Goal: Find specific page/section: Find specific page/section

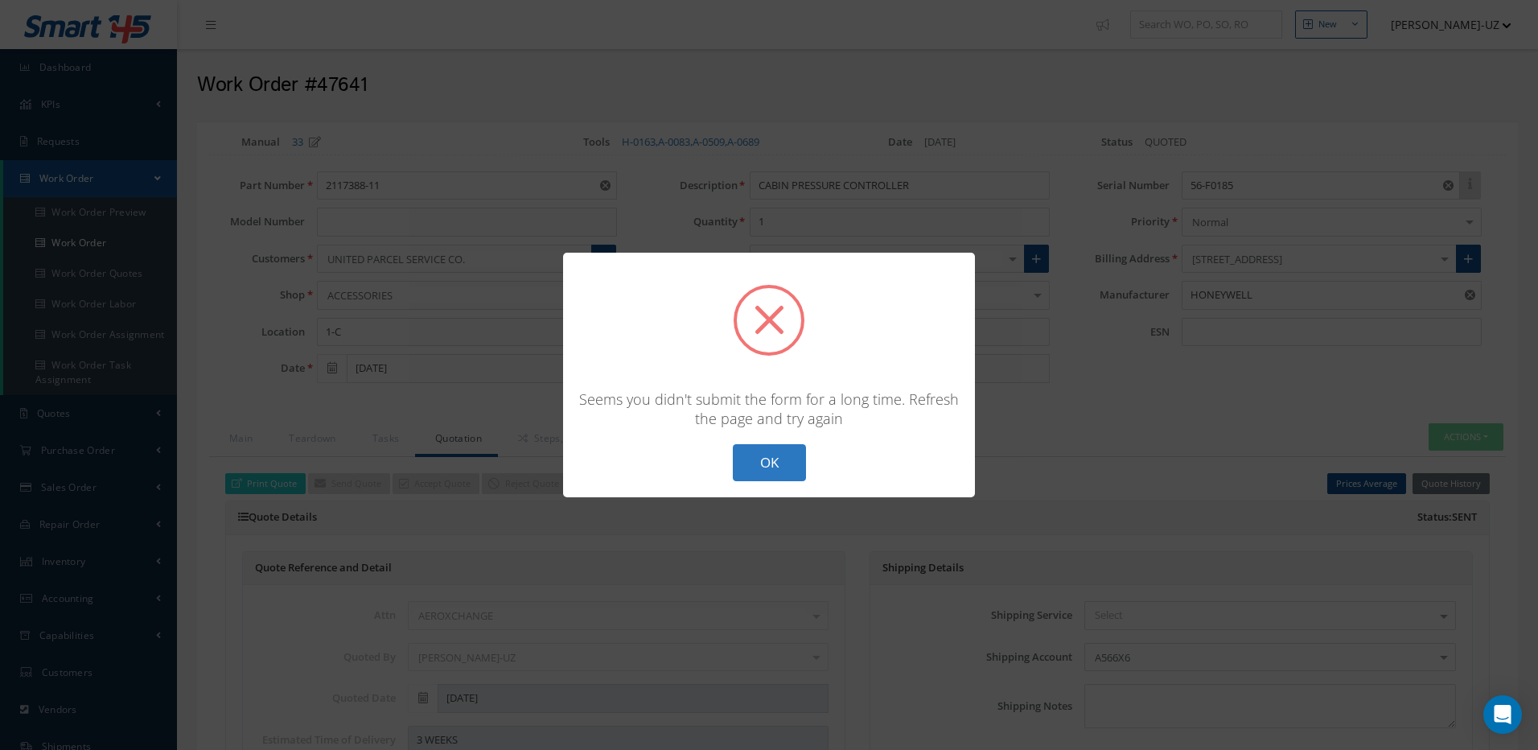
click at [777, 460] on button "OK" at bounding box center [769, 463] width 73 height 38
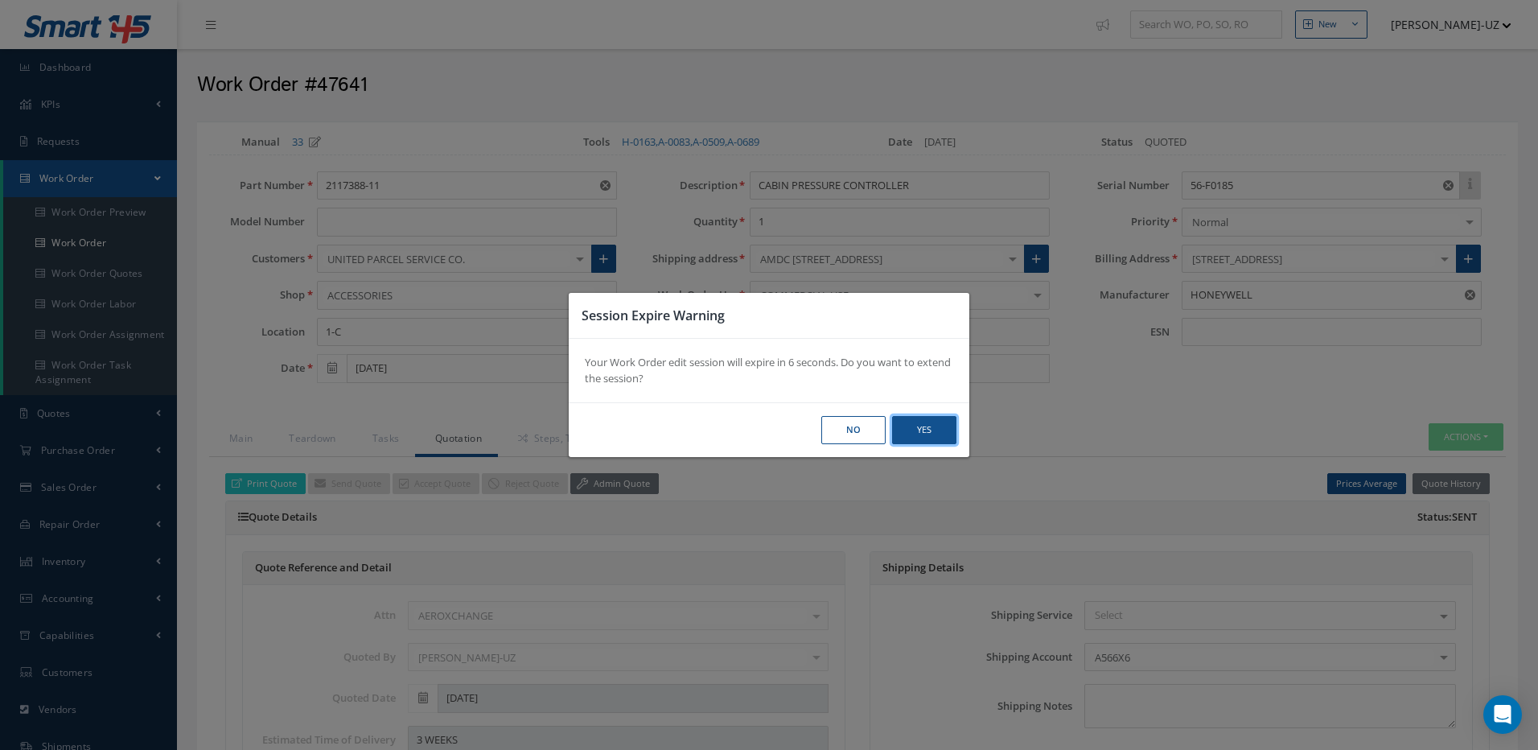
click at [936, 427] on button "Yes" at bounding box center [924, 430] width 64 height 28
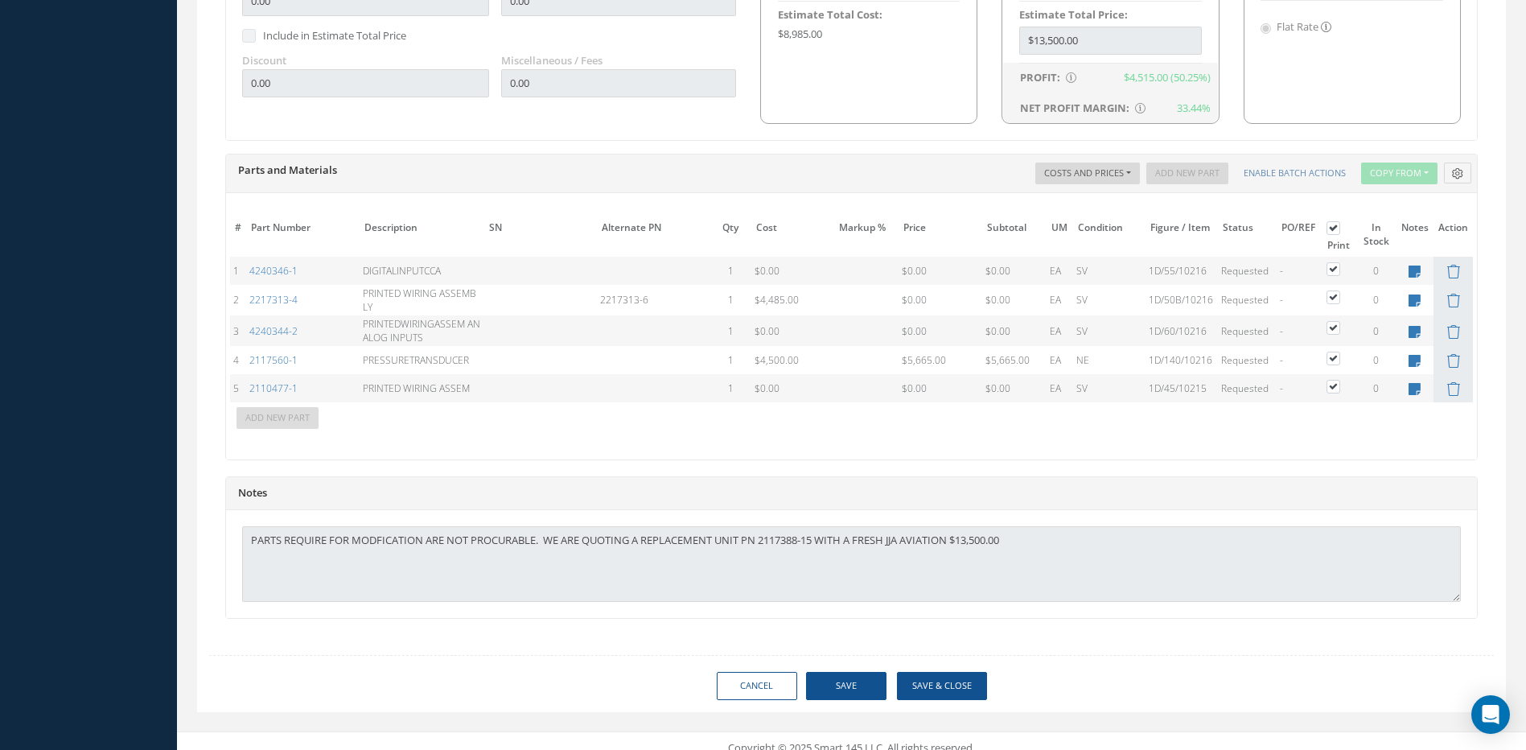
scroll to position [1076, 0]
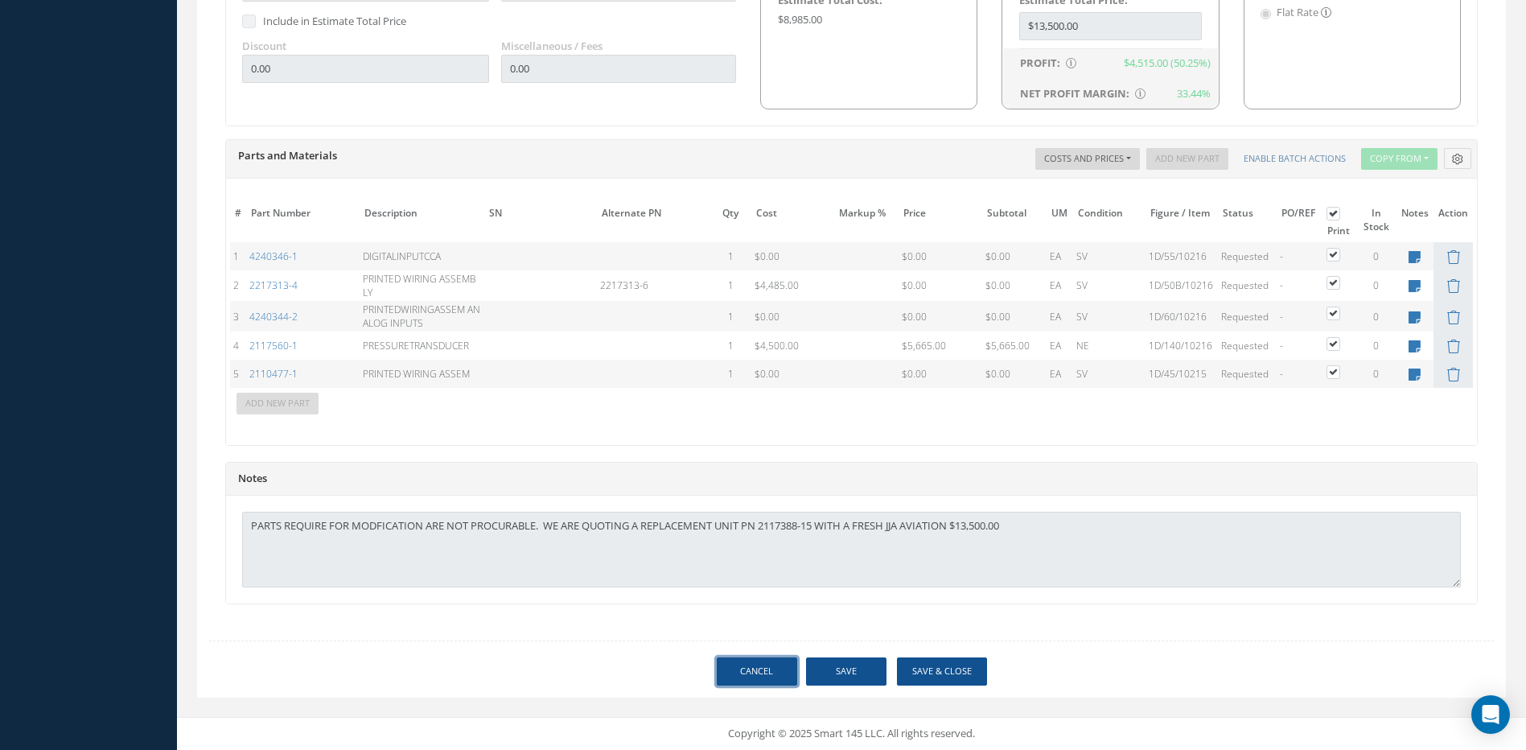
click at [774, 678] on link "Cancel" at bounding box center [757, 671] width 80 height 28
select select "25"
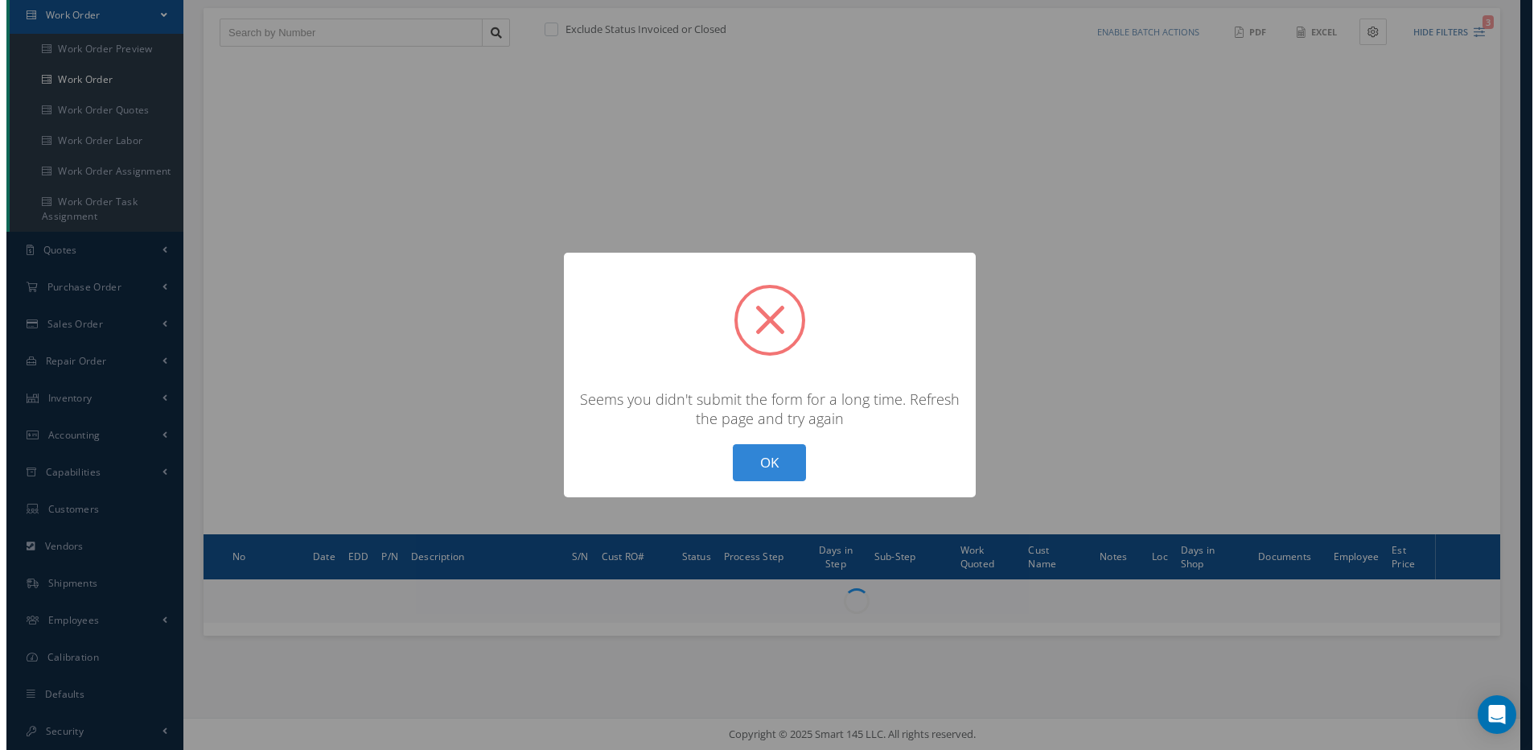
scroll to position [163, 0]
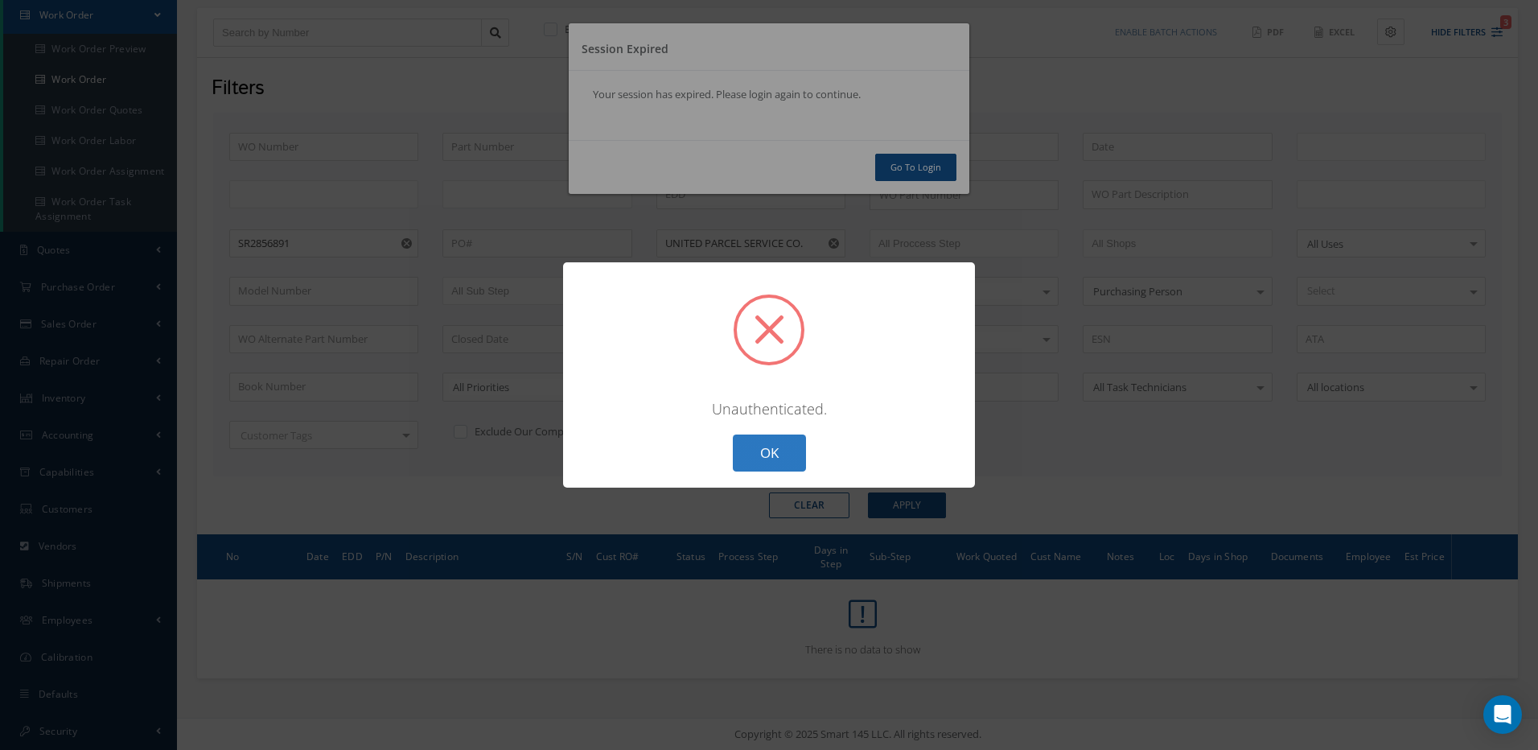
click at [792, 441] on button "OK" at bounding box center [769, 453] width 73 height 38
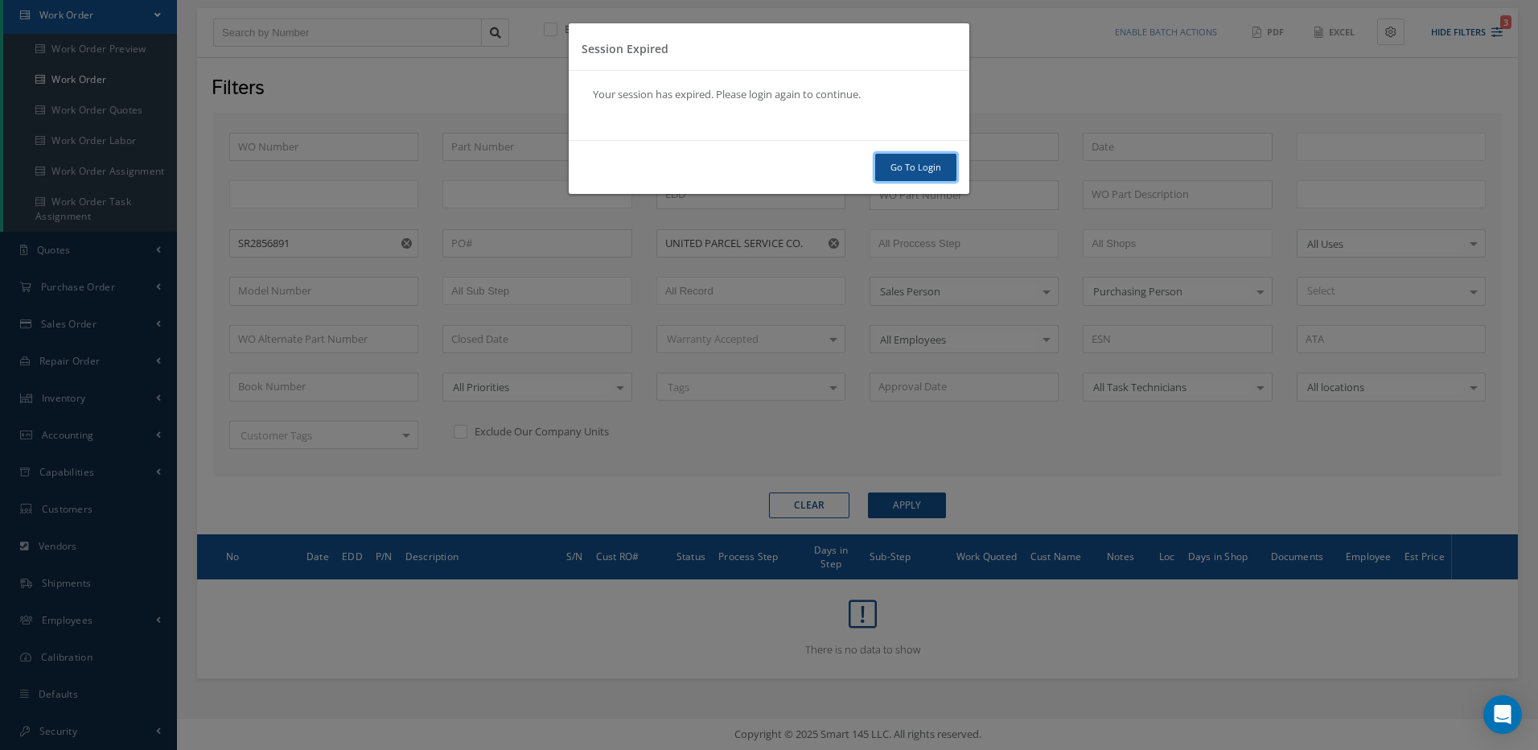
click at [895, 158] on link "Go To Login" at bounding box center [915, 168] width 81 height 28
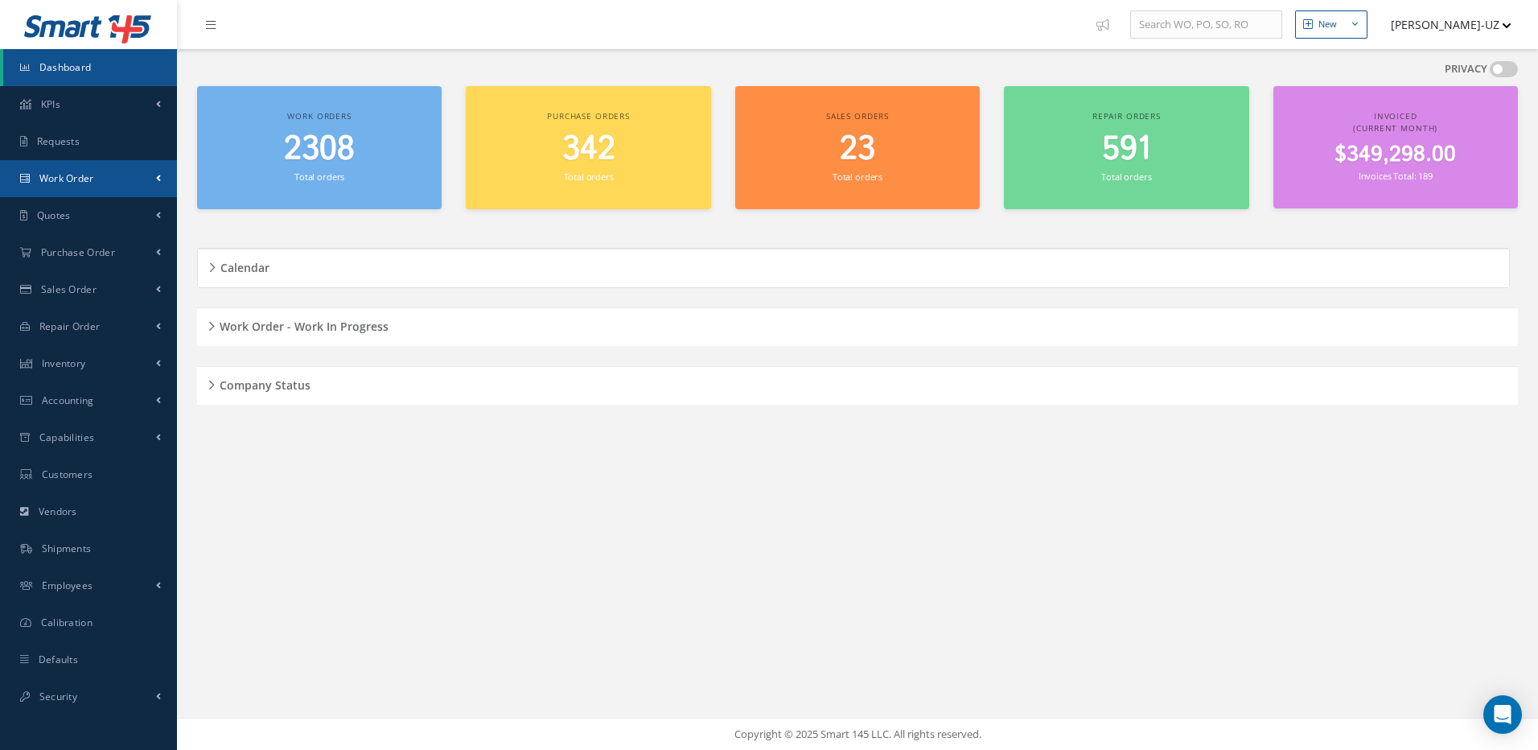
click at [105, 196] on link "Work Order" at bounding box center [88, 178] width 177 height 37
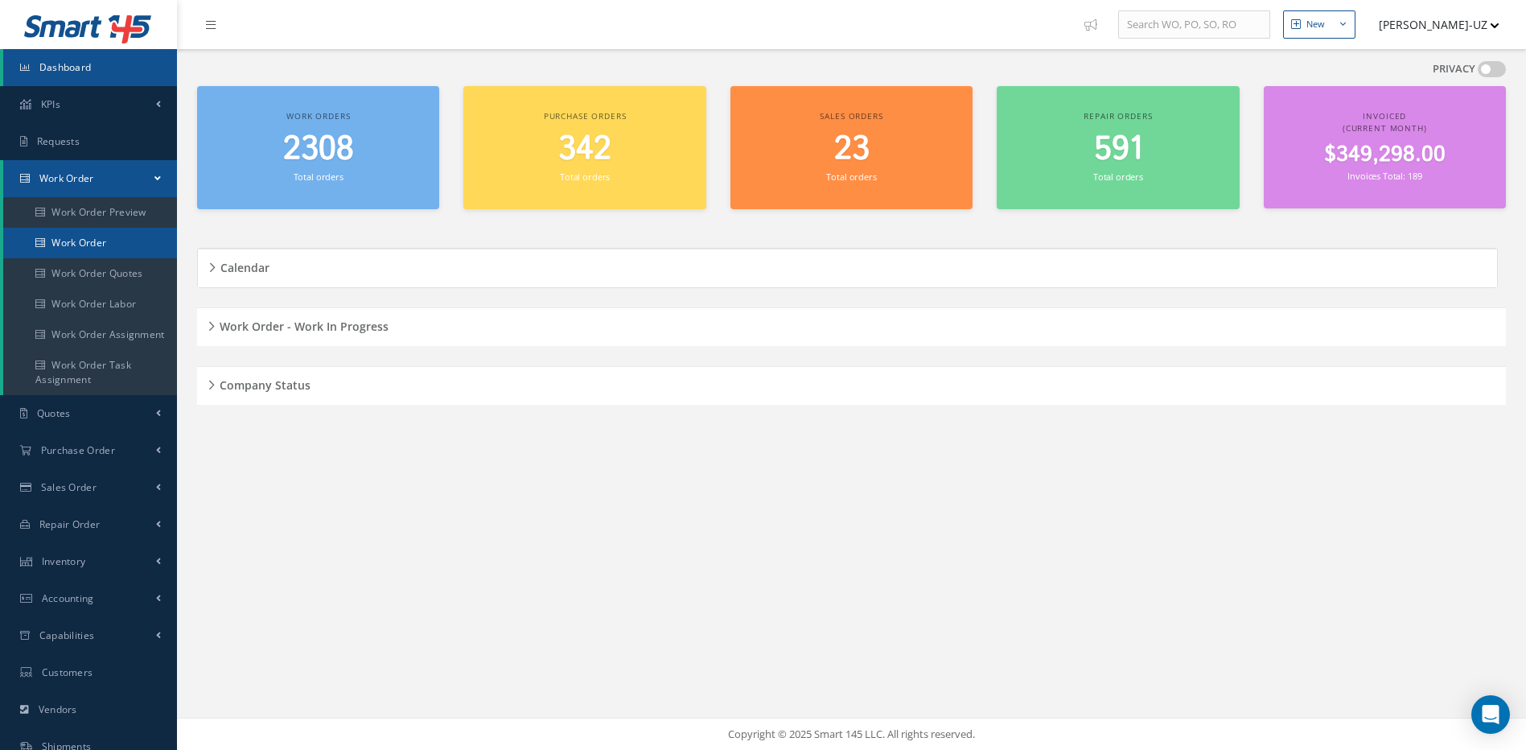
click at [98, 235] on link "Work Order" at bounding box center [90, 243] width 174 height 31
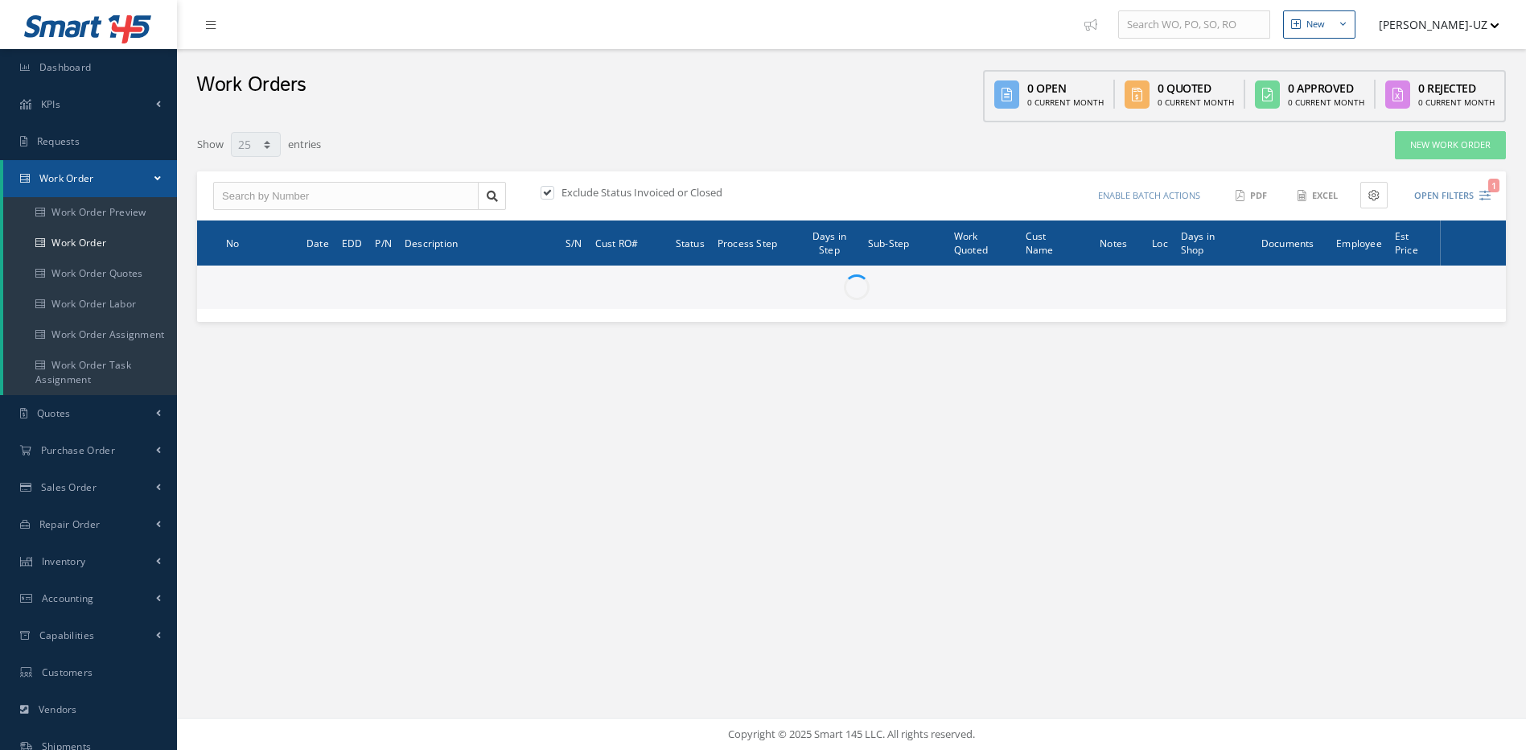
select select "25"
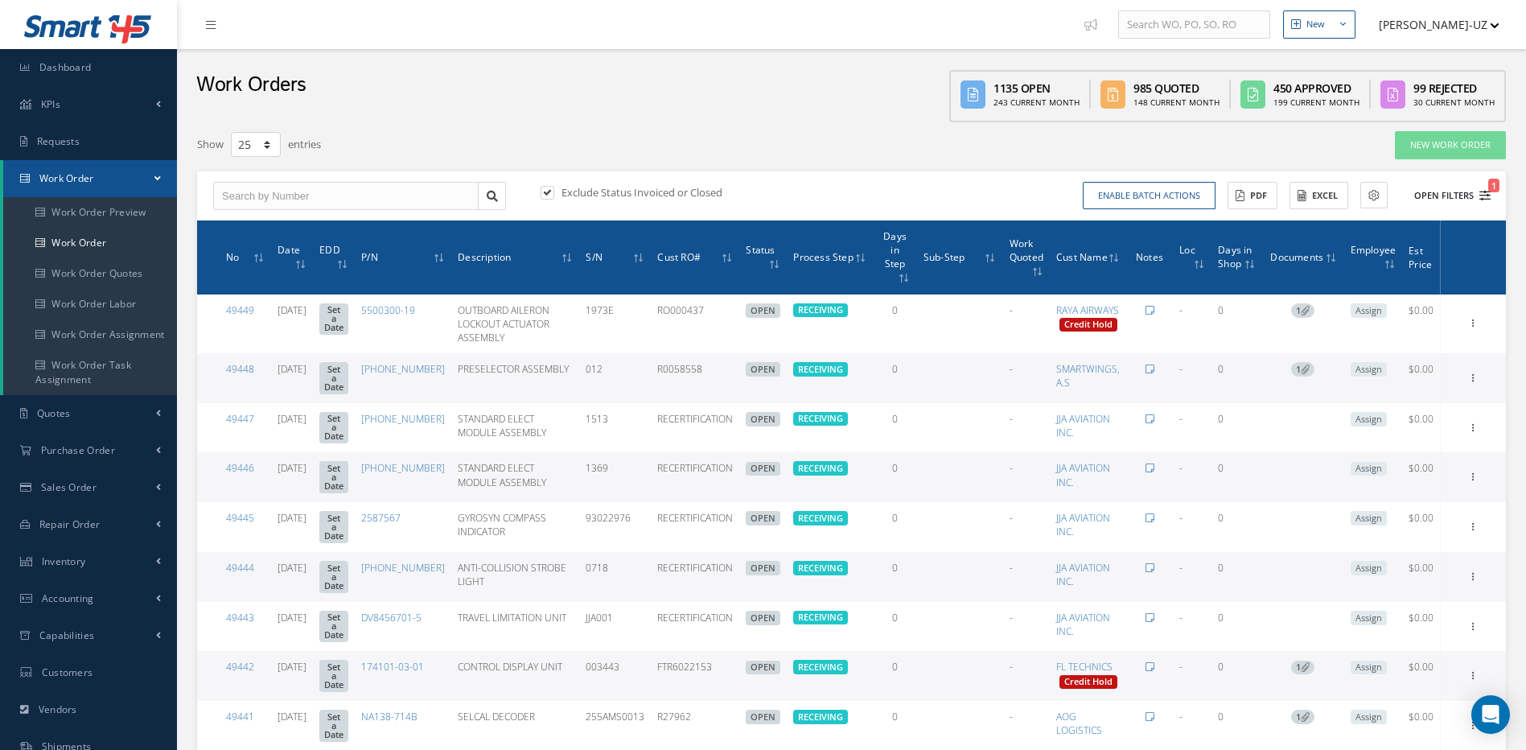
click at [1481, 200] on icon "1" at bounding box center [1484, 195] width 11 height 11
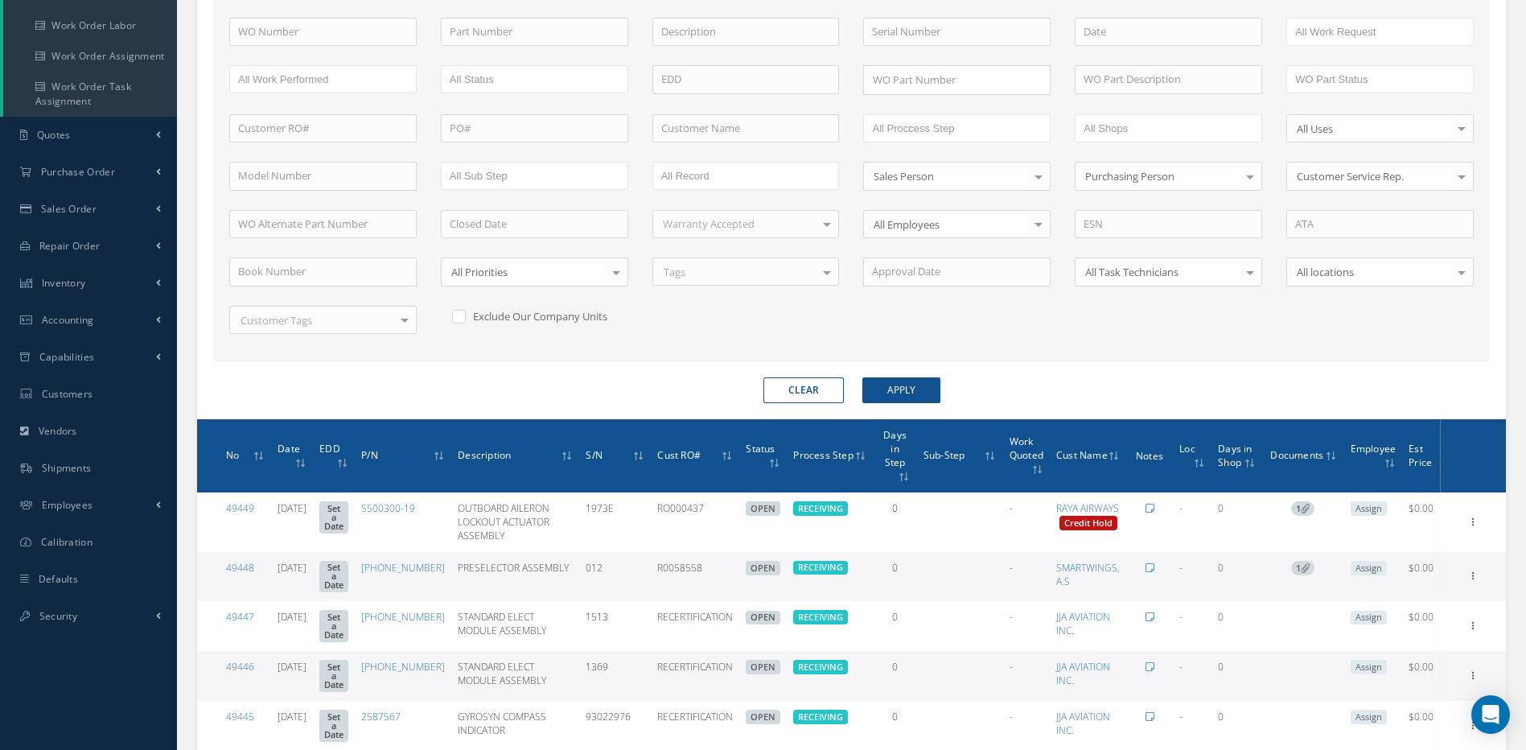
scroll to position [161, 0]
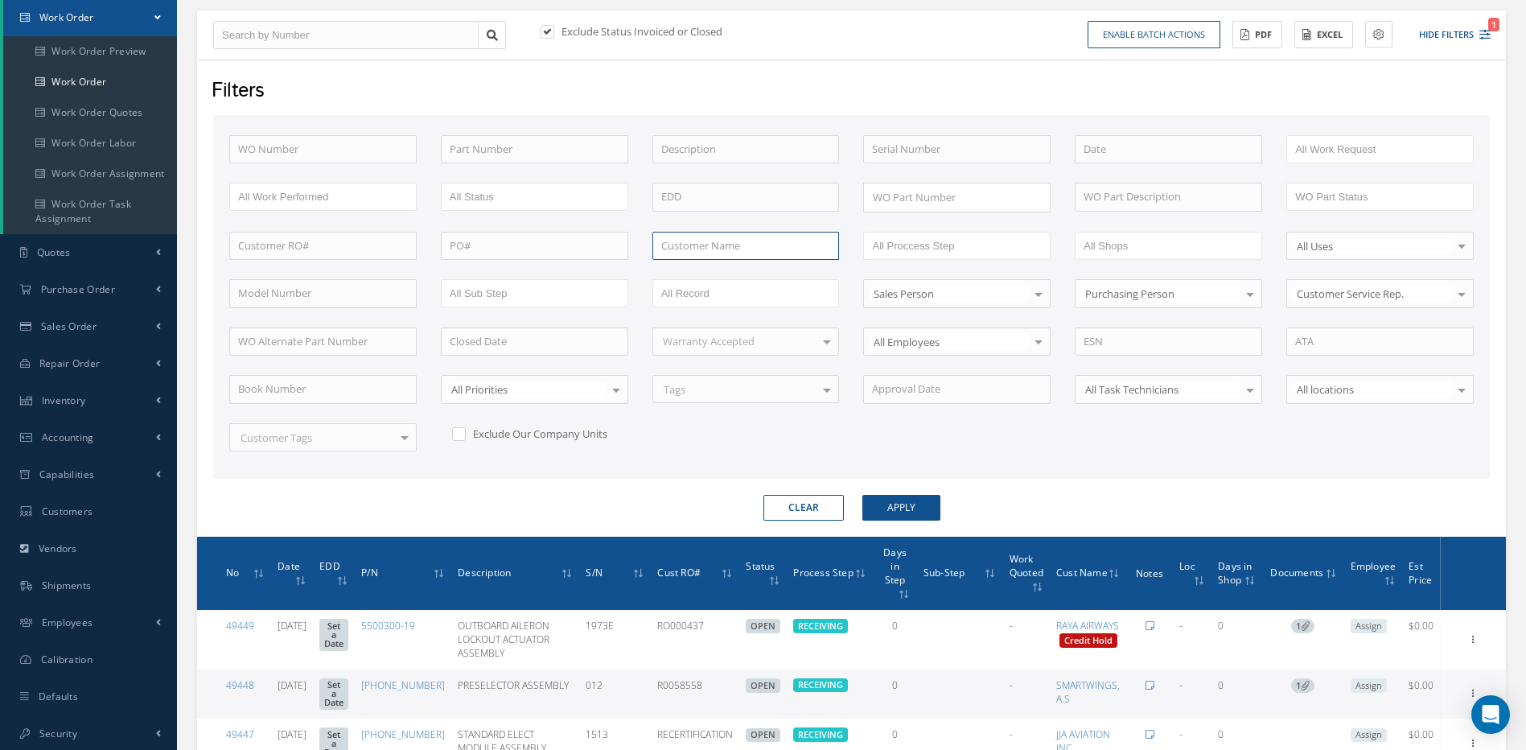
click at [755, 251] on input "text" at bounding box center [745, 246] width 187 height 29
click at [721, 260] on div "UNITED PARCEL SERVICE CO." at bounding box center [746, 274] width 186 height 29
type input "UNITED PARCEL SERVICE CO."
click at [882, 495] on button "Apply" at bounding box center [901, 508] width 78 height 26
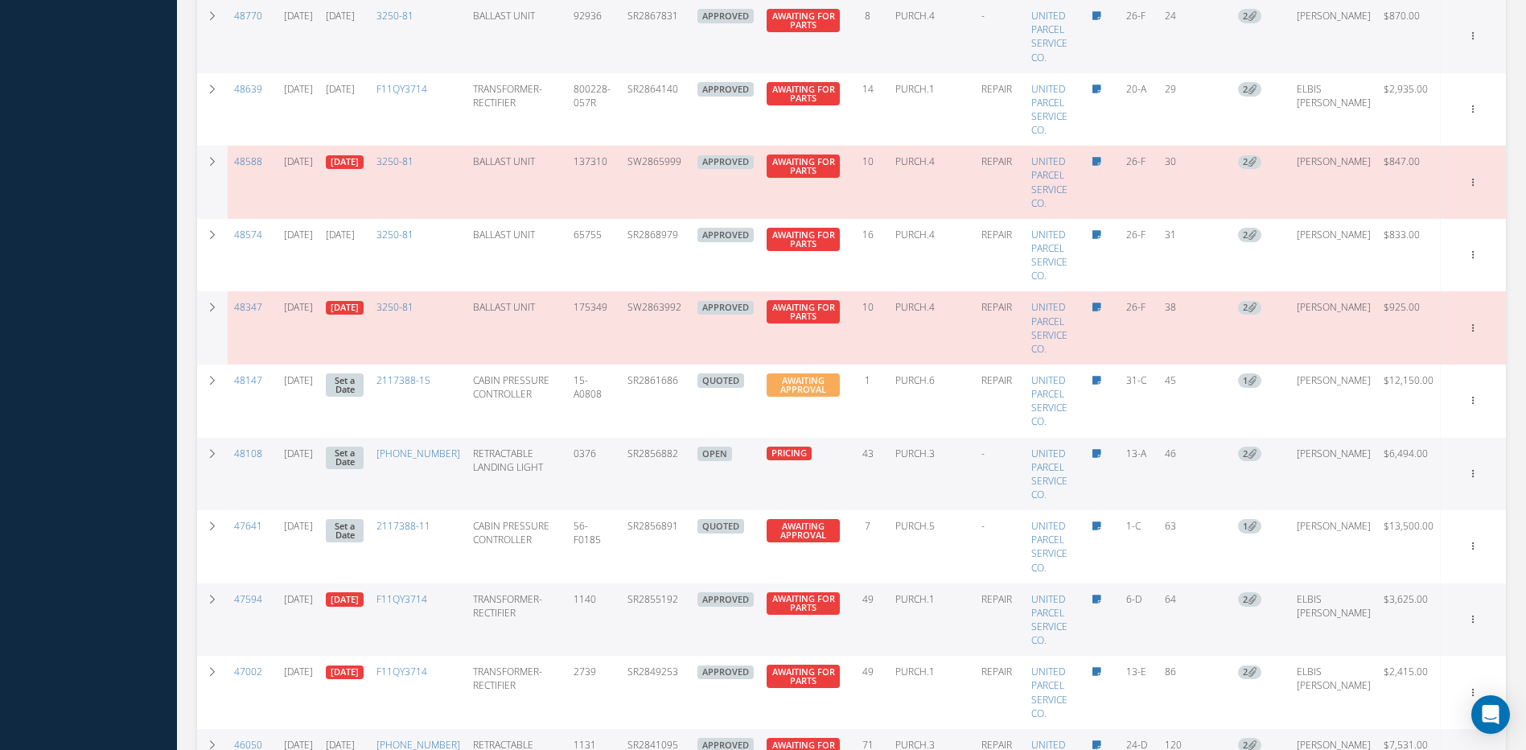
scroll to position [1448, 0]
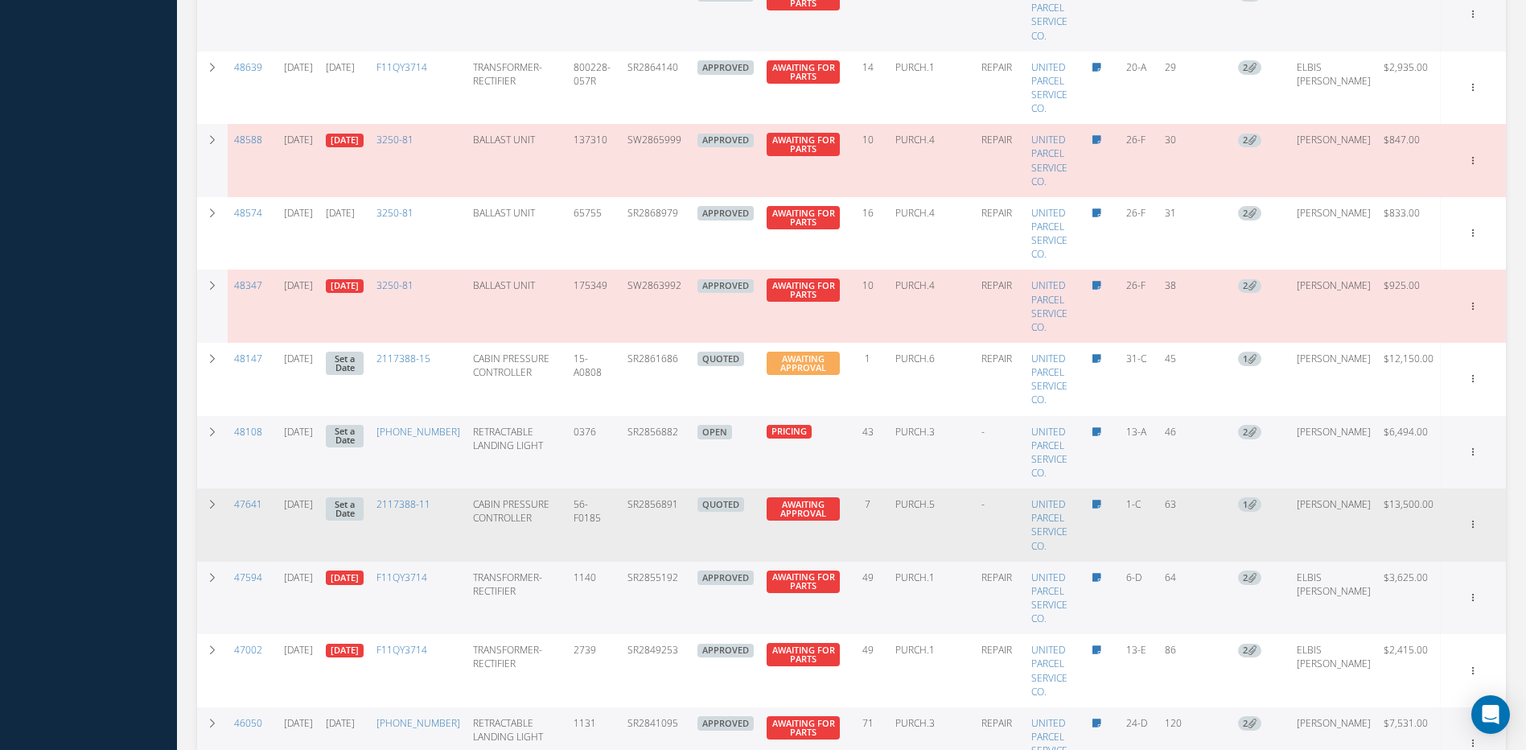
drag, startPoint x: 701, startPoint y: 492, endPoint x: 644, endPoint y: 497, distance: 58.1
click at [644, 497] on td "SR2856891" at bounding box center [656, 524] width 70 height 73
copy td "SR2856891"
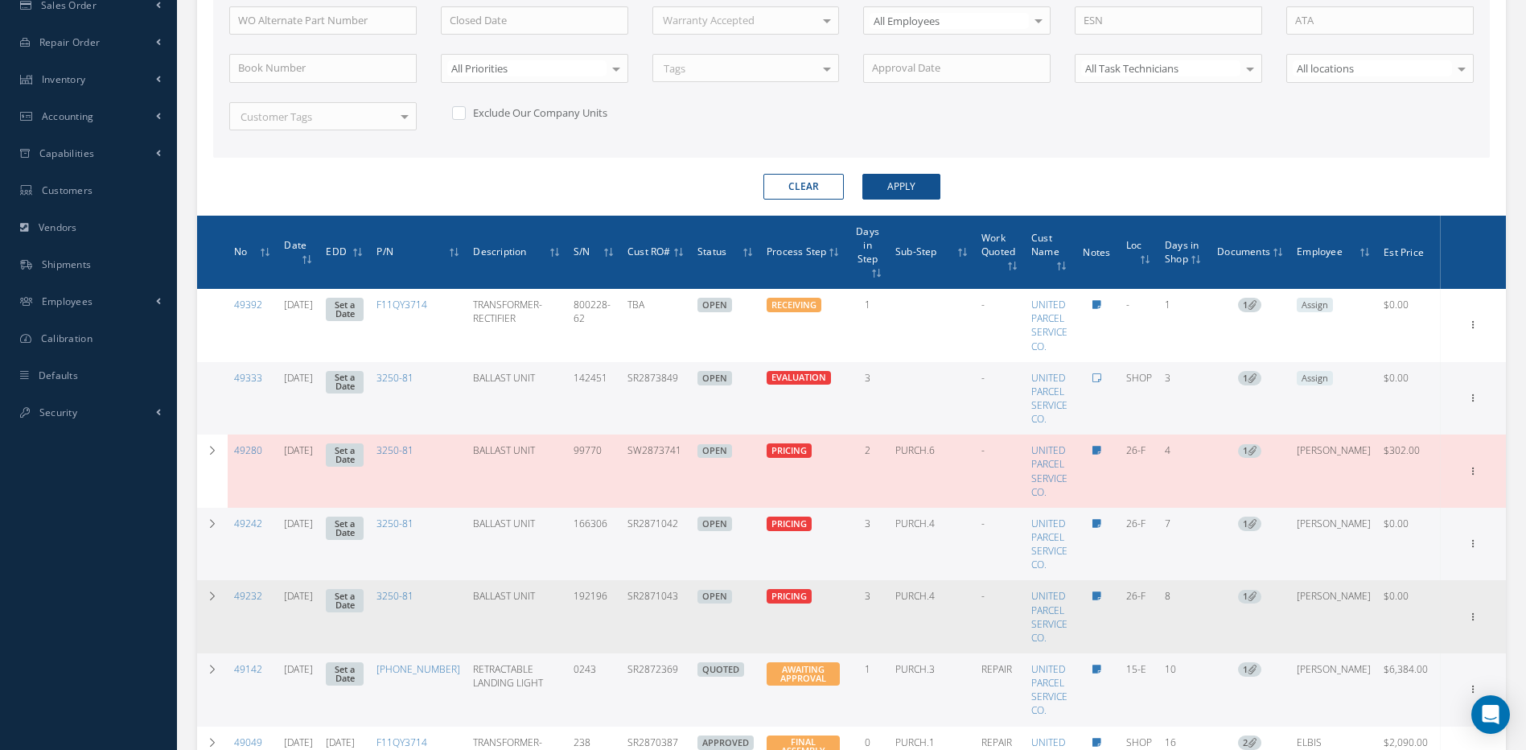
scroll to position [483, 0]
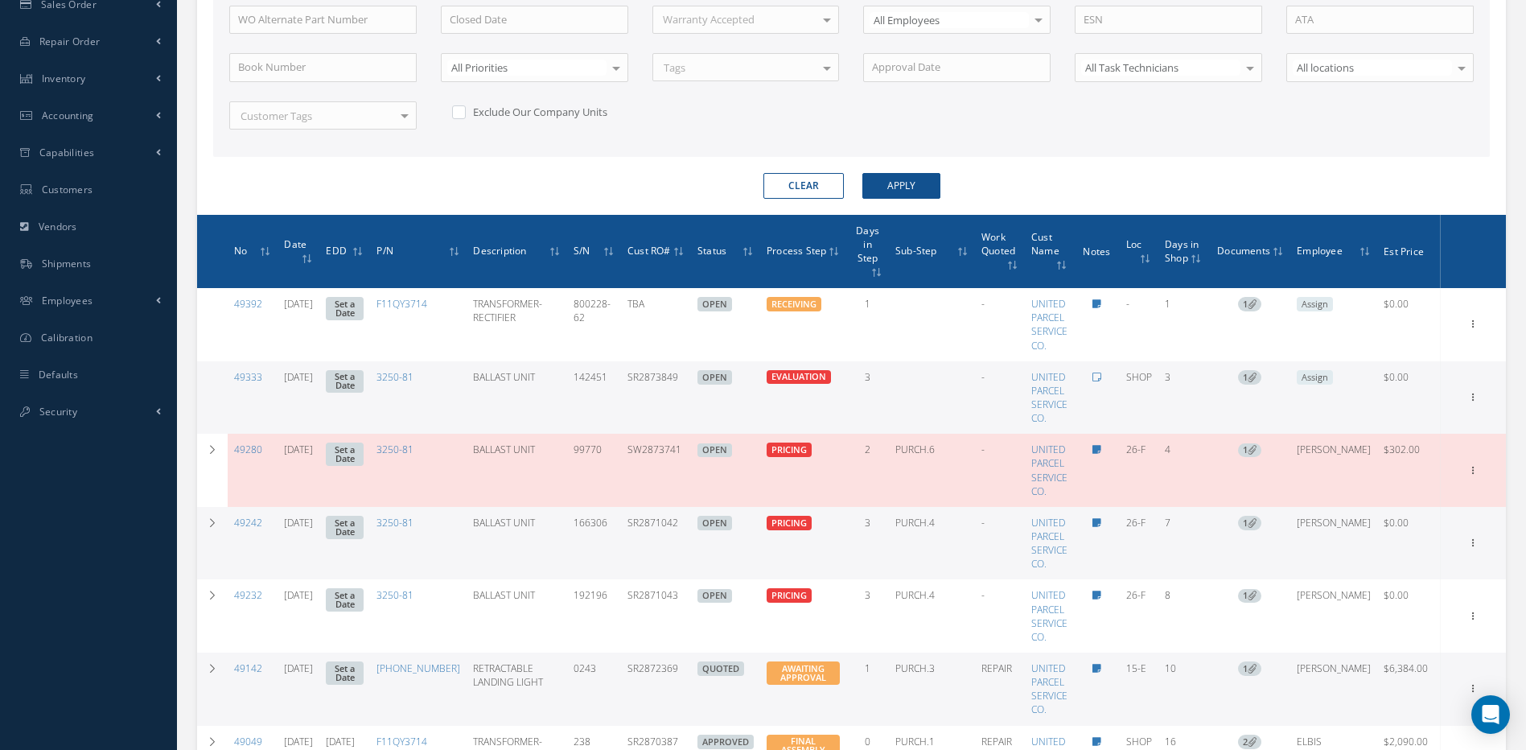
drag, startPoint x: 704, startPoint y: 660, endPoint x: 640, endPoint y: 668, distance: 64.2
click at [640, 668] on td "SR2872369" at bounding box center [656, 688] width 70 height 73
copy td "SR2872369"
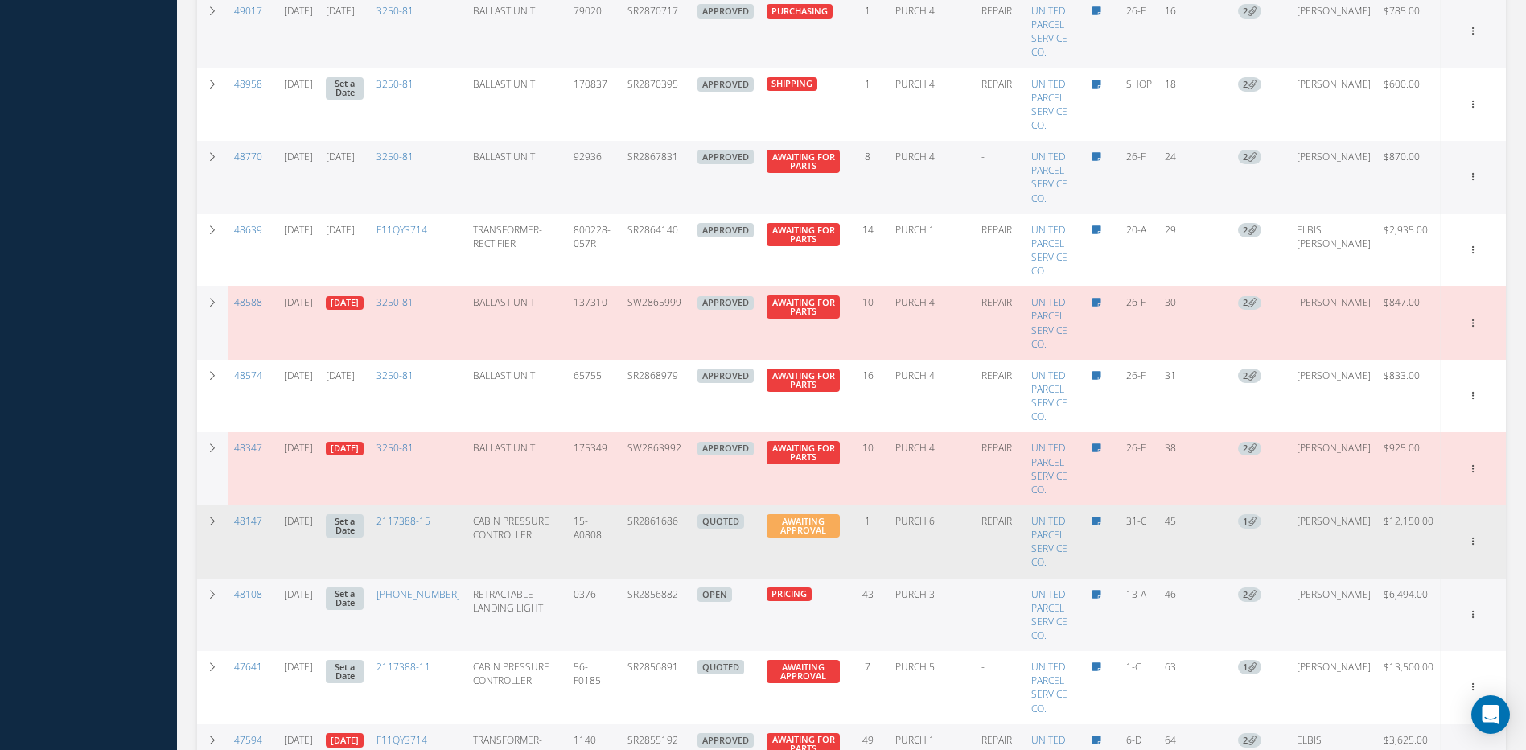
scroll to position [1287, 0]
drag, startPoint x: 704, startPoint y: 517, endPoint x: 641, endPoint y: 529, distance: 63.7
click at [641, 529] on td "SR2861686" at bounding box center [656, 540] width 70 height 73
copy td "SR2861686"
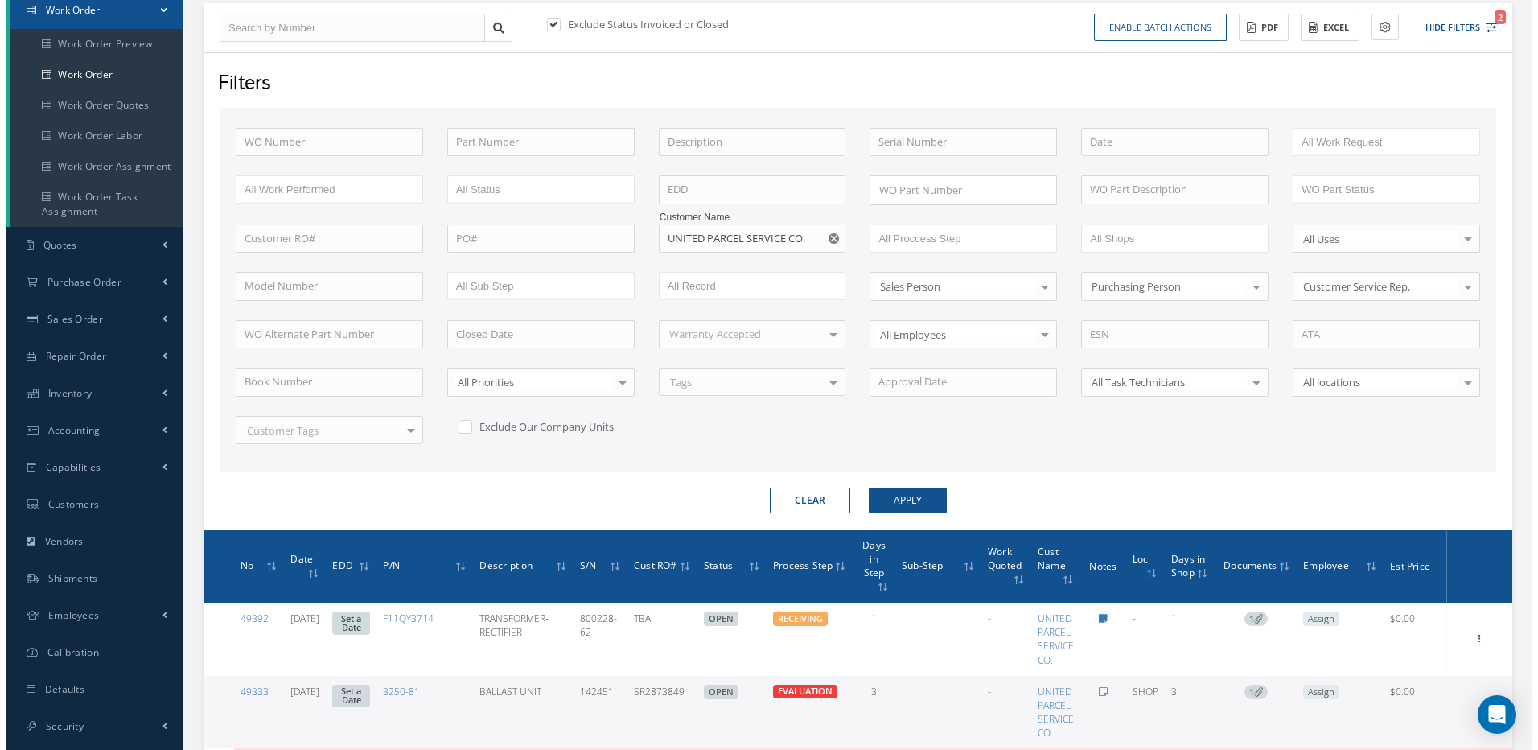
scroll to position [161, 0]
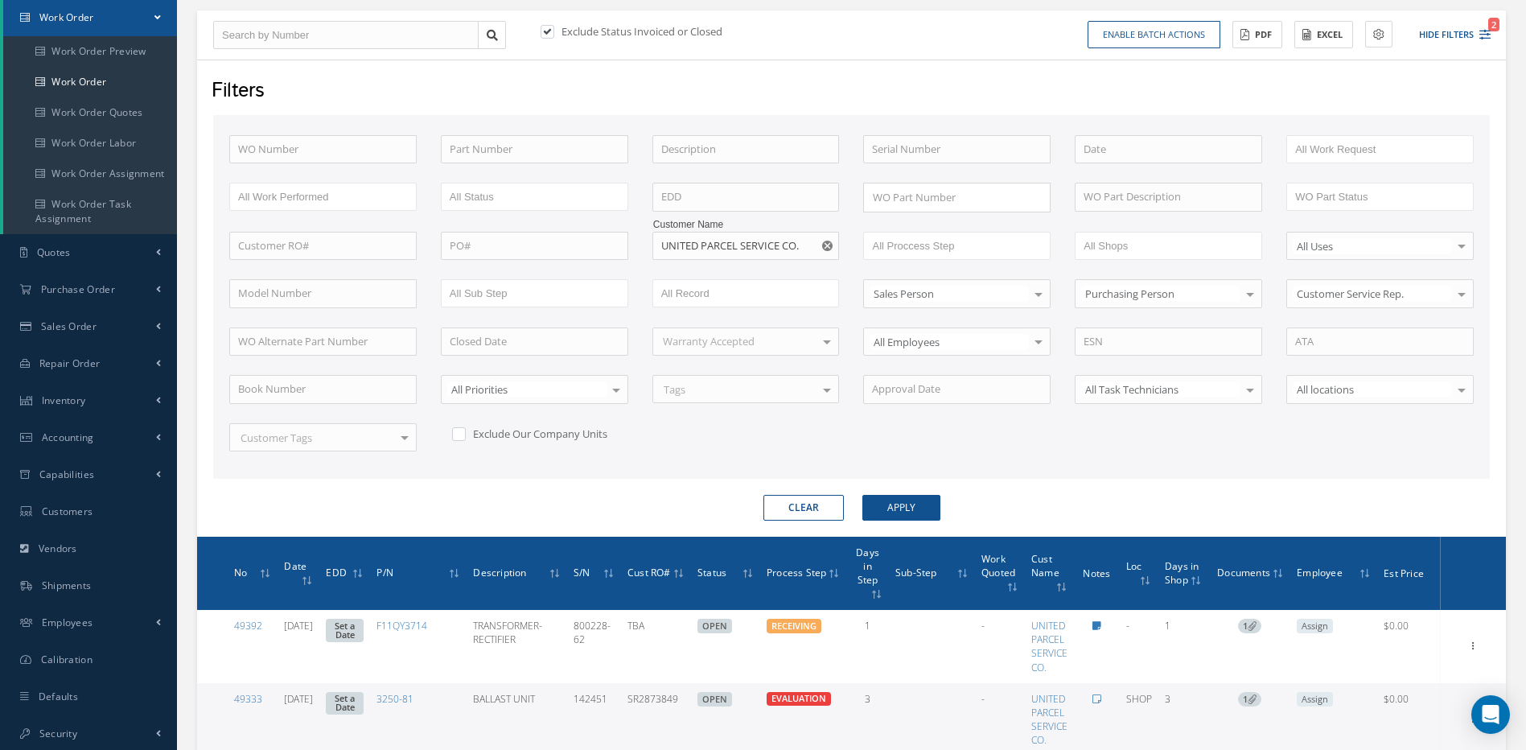
click at [828, 247] on use "Reset" at bounding box center [827, 246] width 10 height 10
click at [352, 157] on input "text" at bounding box center [322, 149] width 187 height 29
type input "4"
type input "46"
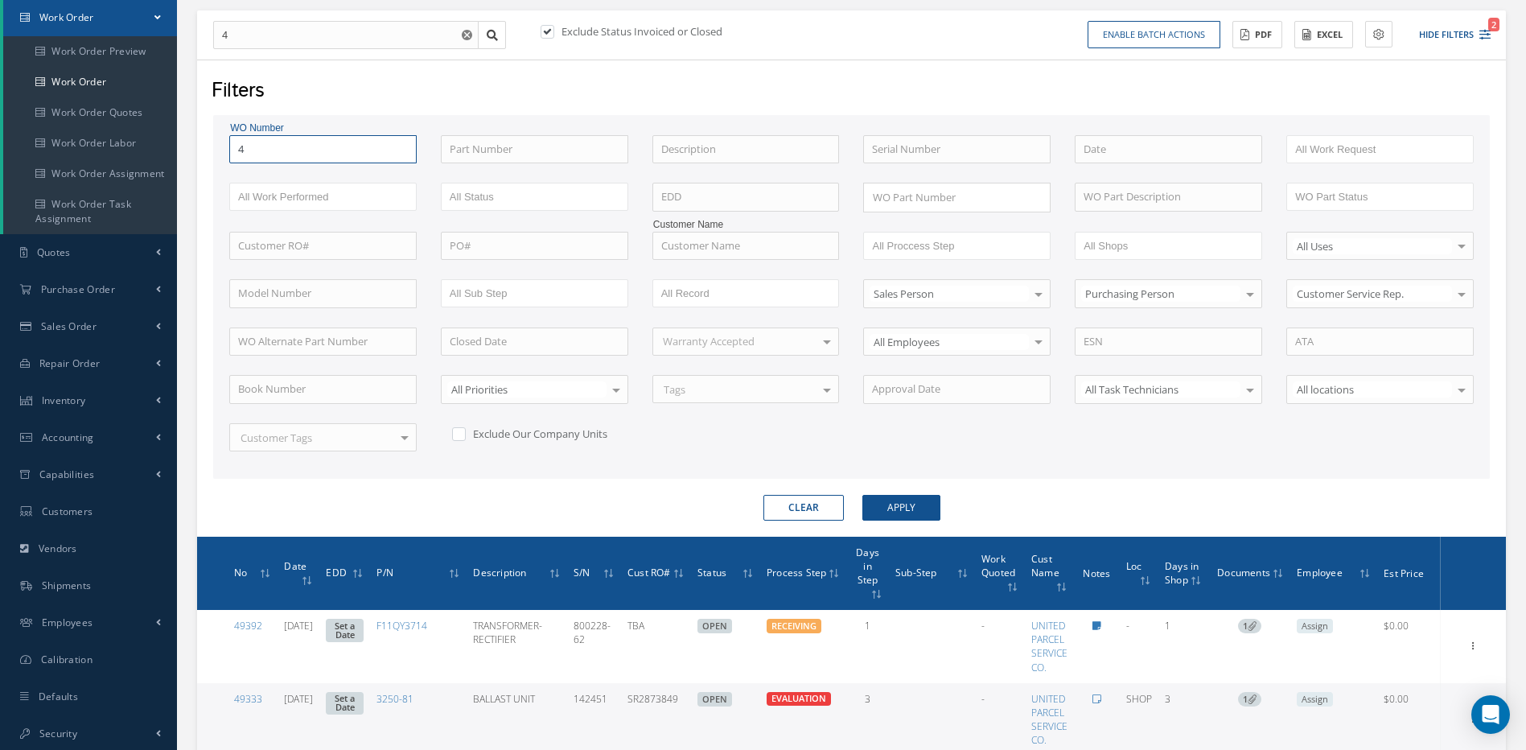
type input "46"
type input "461"
type input "4613"
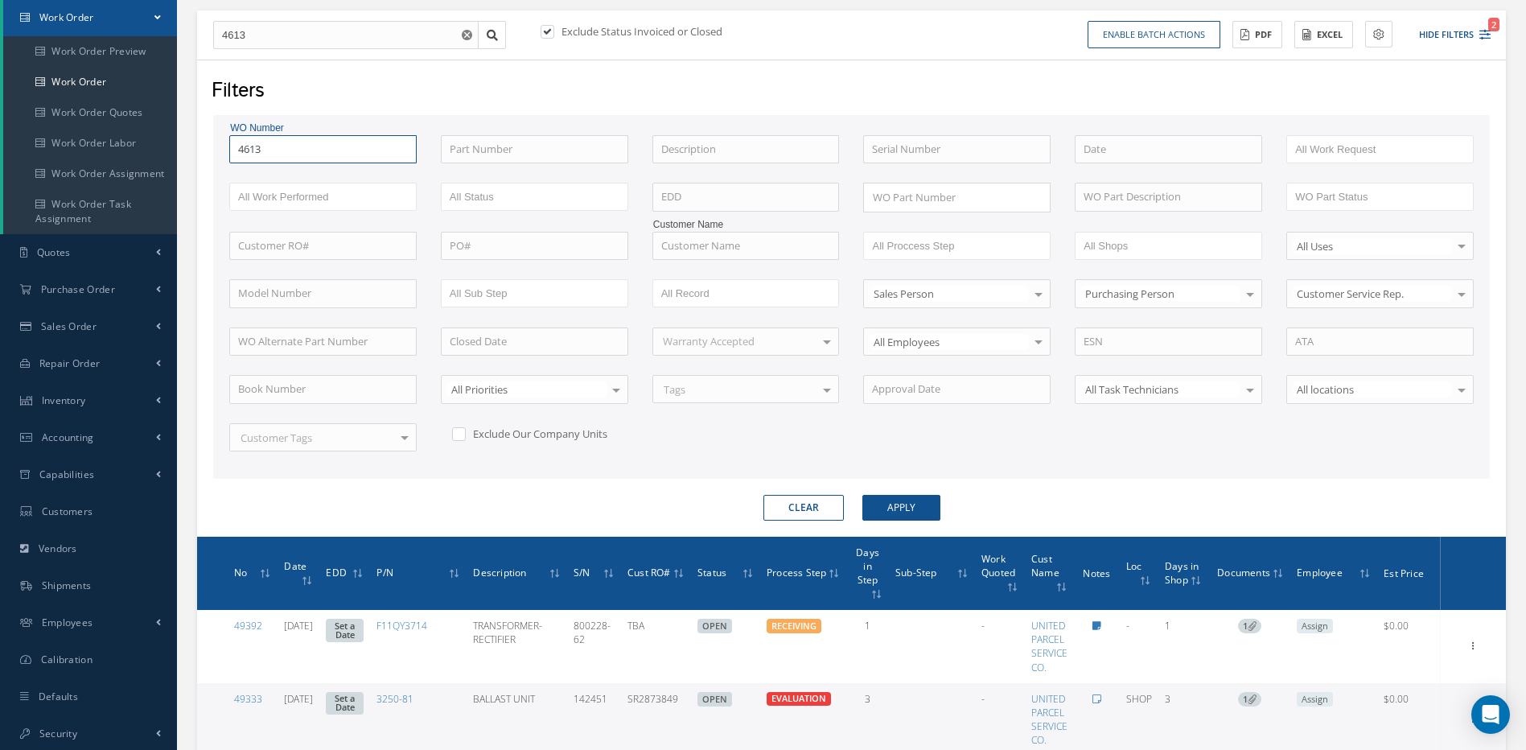
type input "46136"
click at [862, 495] on button "Apply" at bounding box center [901, 508] width 78 height 26
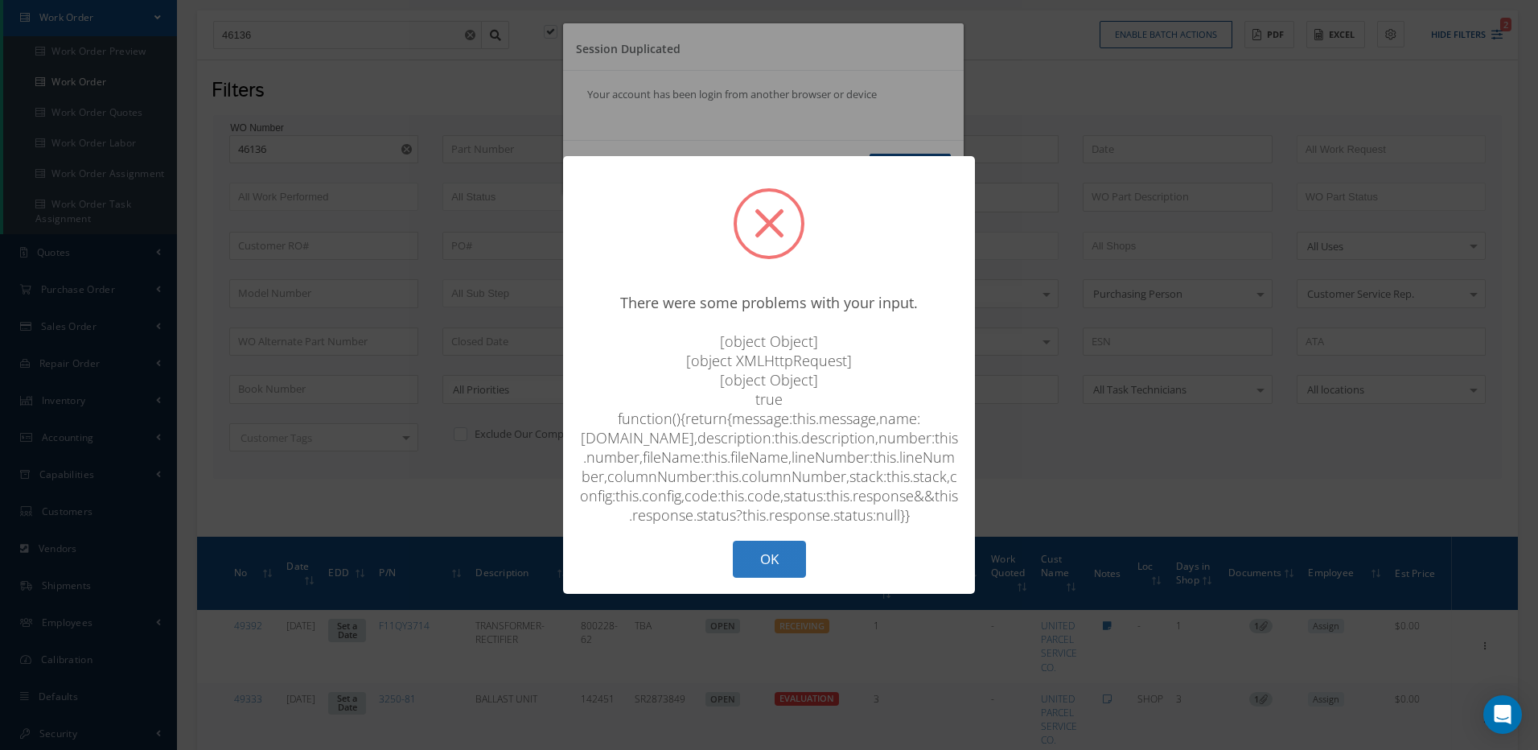
click at [774, 564] on button "OK" at bounding box center [769, 560] width 73 height 38
